Goal: Browse casually: Explore the website without a specific task or goal

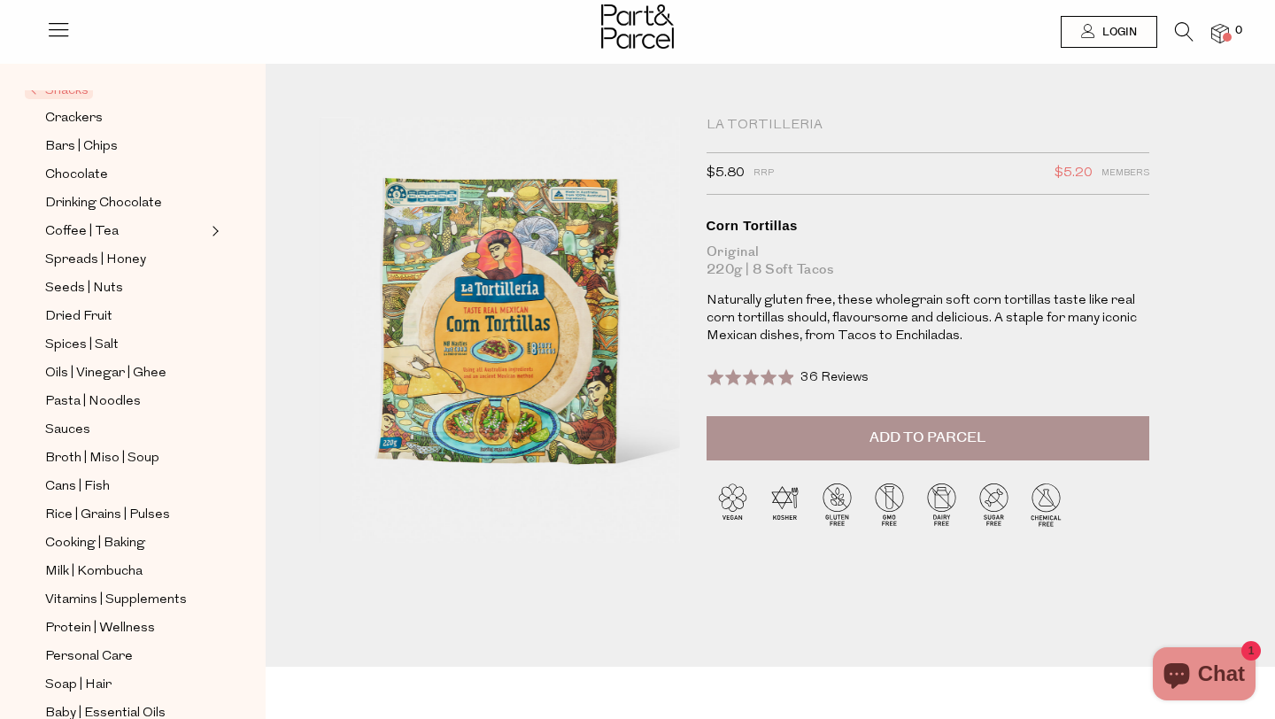
scroll to position [253, 0]
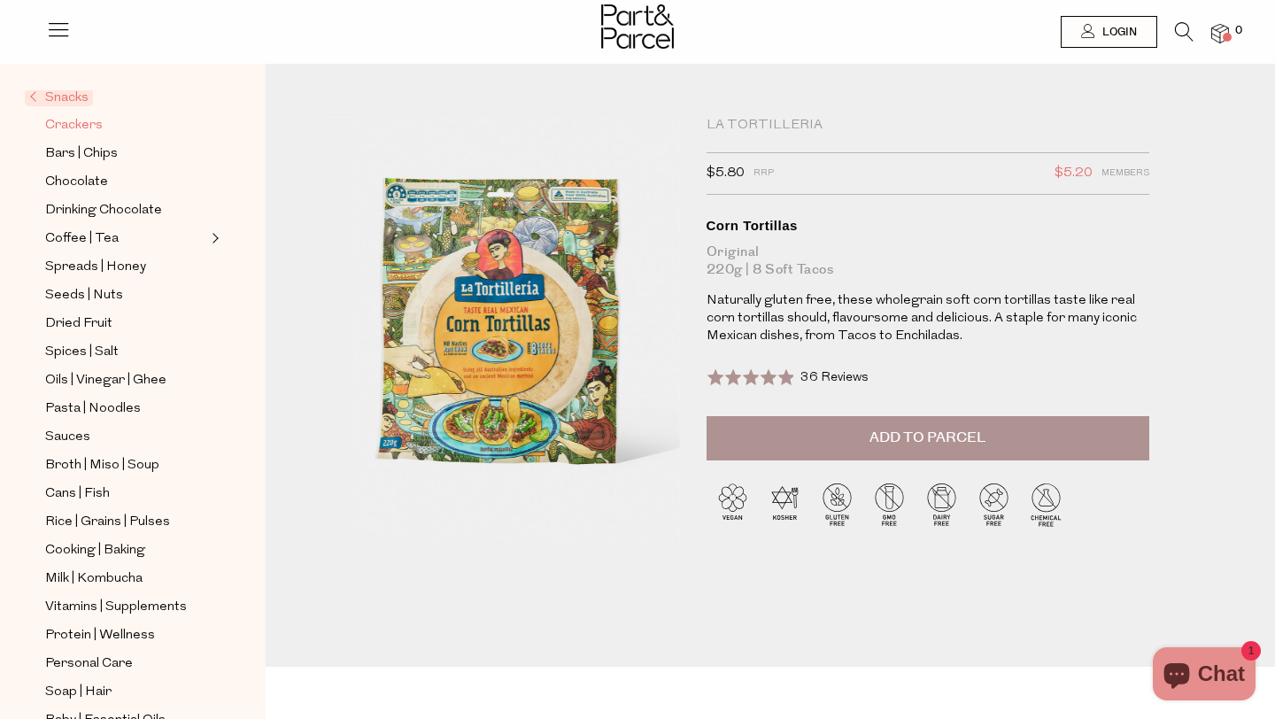
click at [81, 128] on span "Crackers" at bounding box center [74, 125] width 58 height 21
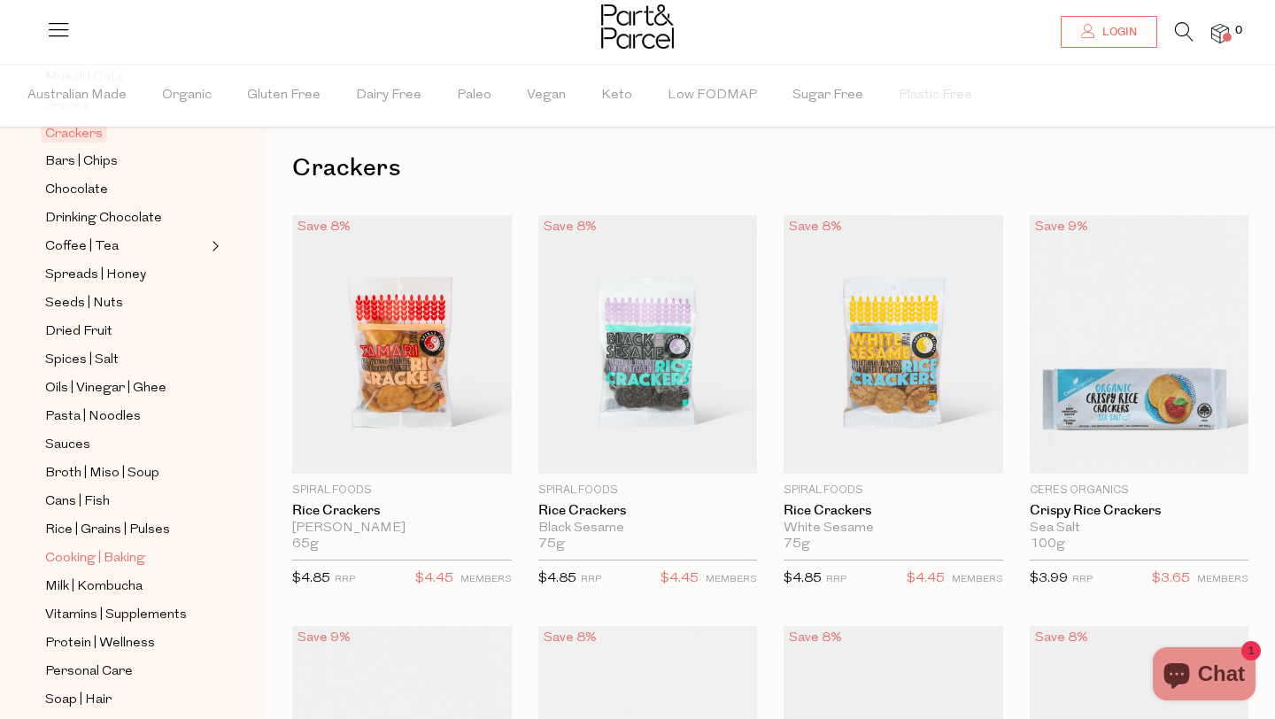
scroll to position [297, 0]
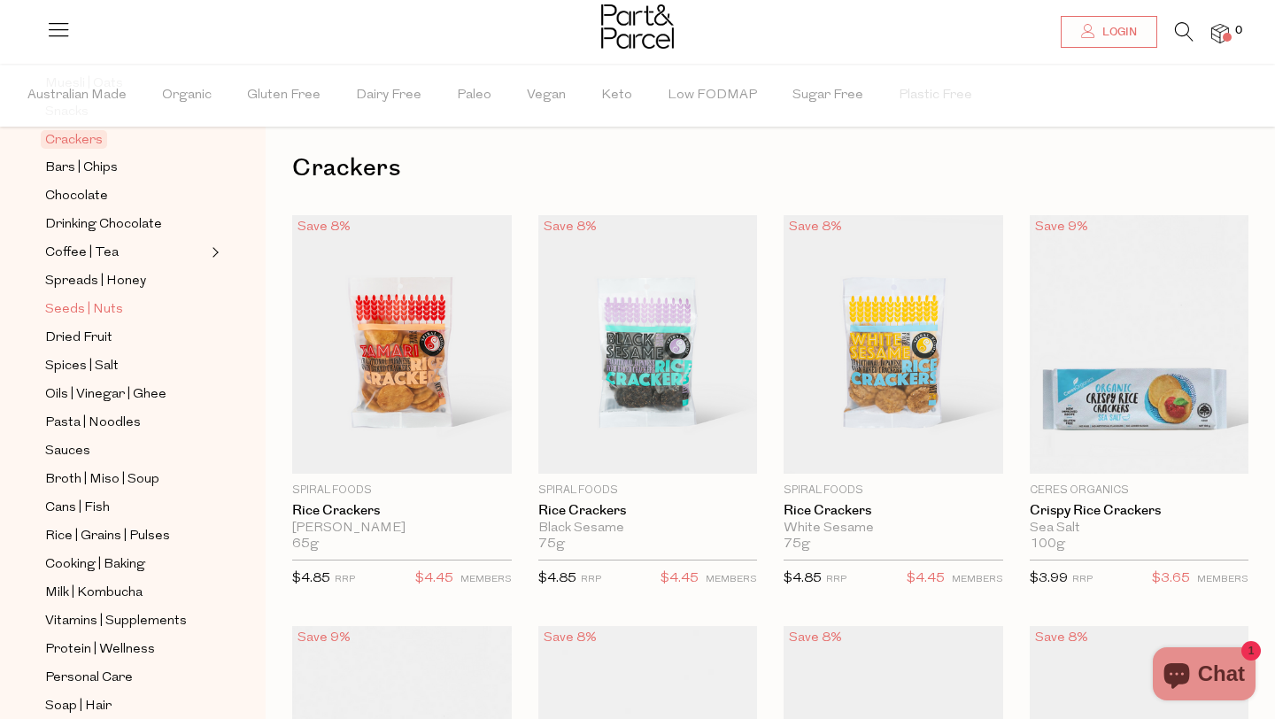
click at [88, 311] on span "Seeds | Nuts" at bounding box center [84, 309] width 78 height 21
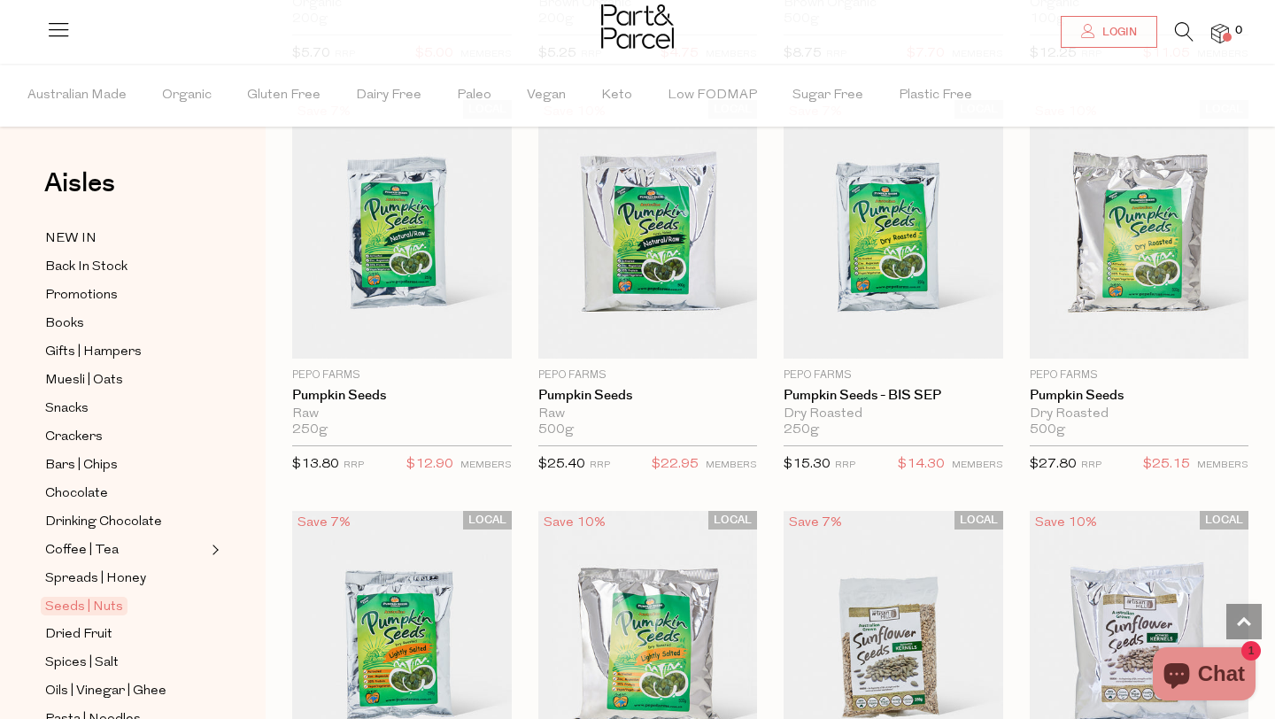
scroll to position [3419, 0]
